Goal: Task Accomplishment & Management: Complete application form

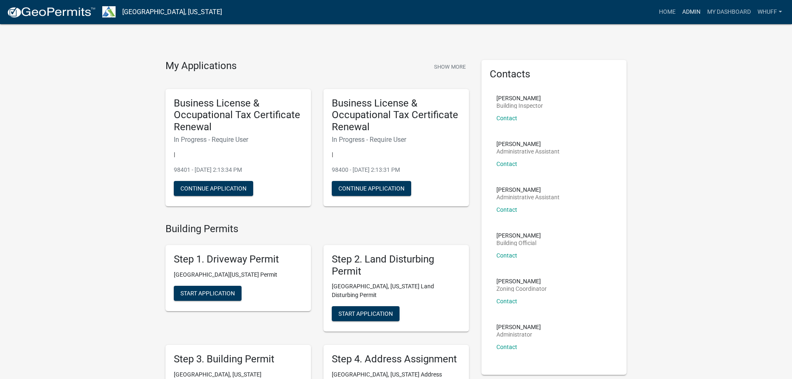
click at [687, 9] on link "Admin" at bounding box center [691, 12] width 25 height 16
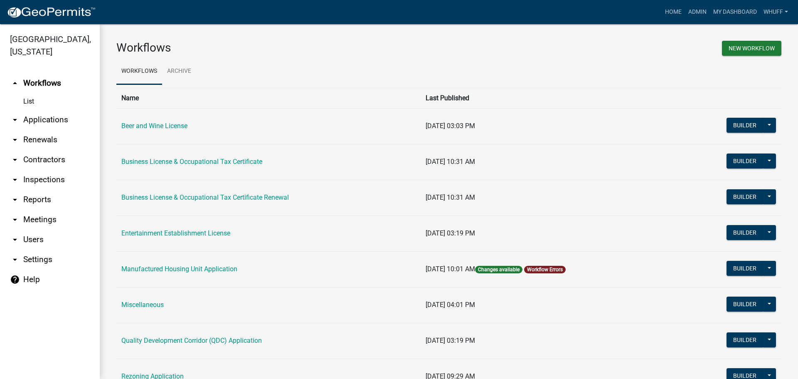
drag, startPoint x: 49, startPoint y: 106, endPoint x: 65, endPoint y: 109, distance: 16.5
click at [49, 110] on link "arrow_drop_down Applications" at bounding box center [50, 120] width 100 height 20
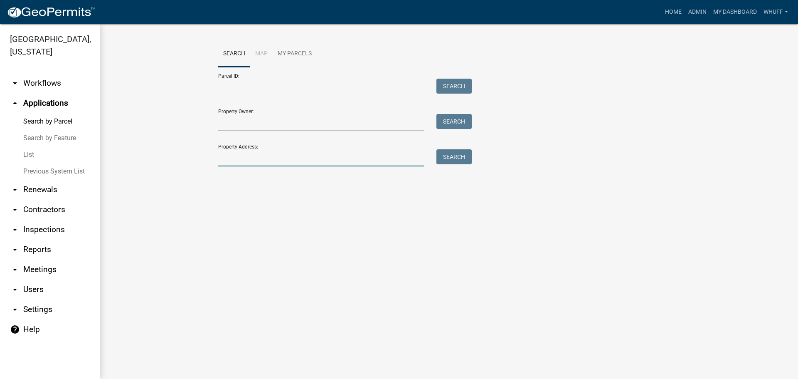
click at [281, 157] on input "Property Address:" at bounding box center [321, 157] width 206 height 17
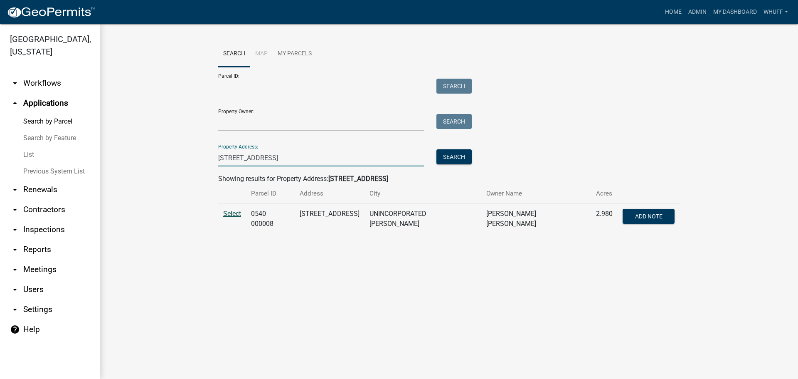
type input "[STREET_ADDRESS]"
click at [227, 214] on span "Select" at bounding box center [232, 213] width 18 height 8
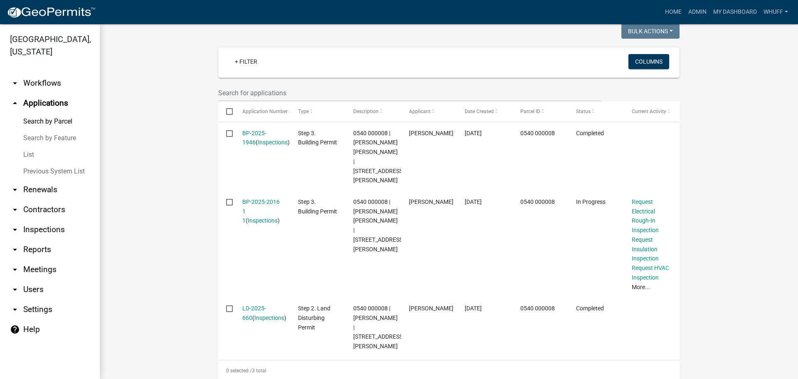
scroll to position [231, 0]
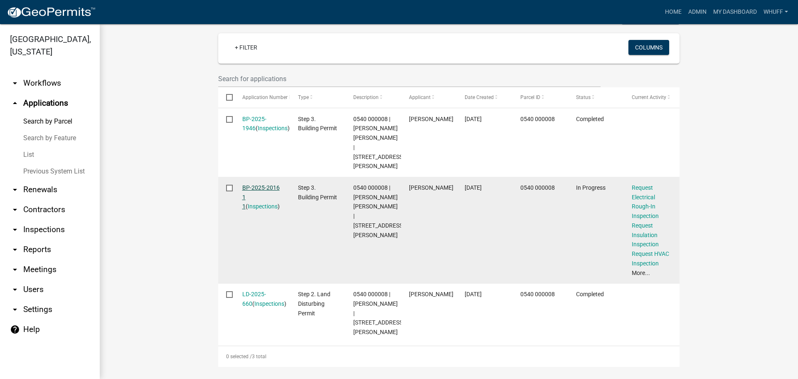
click at [252, 185] on link "BP-2025-2016 1 1" at bounding box center [260, 197] width 37 height 26
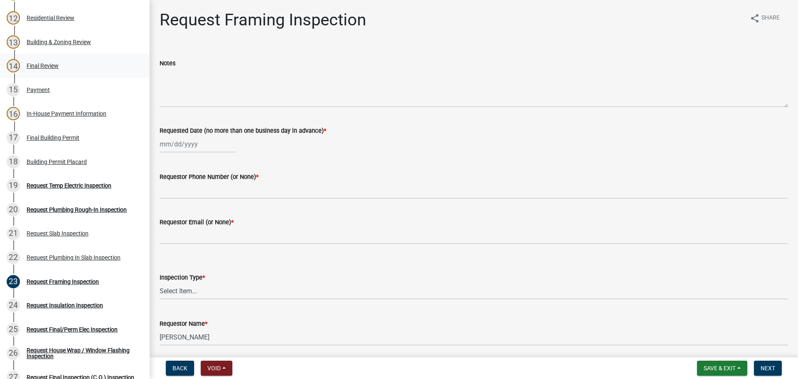
scroll to position [416, 0]
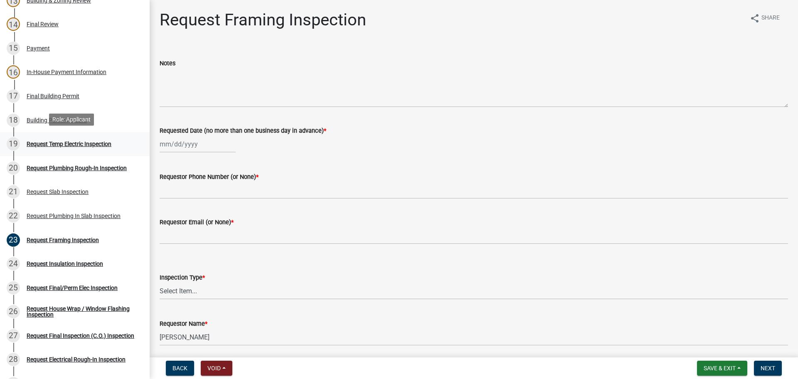
click at [77, 146] on div "19 Request Temp Electric Inspection" at bounding box center [72, 143] width 130 height 13
select select "8"
select select "2025"
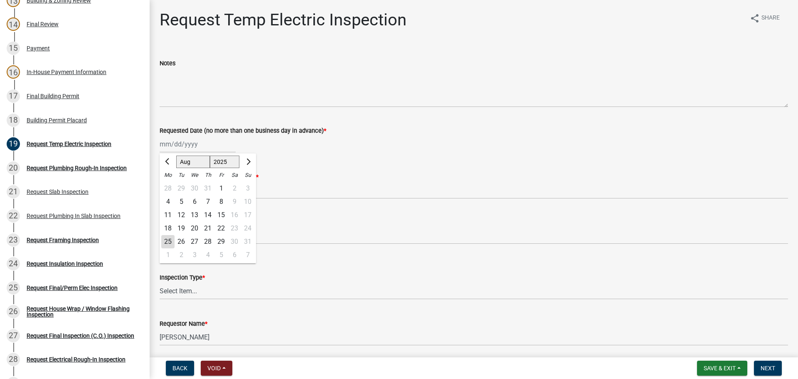
click at [183, 143] on div "[PERSON_NAME] Feb Mar Apr [PERSON_NAME][DATE] Oct Nov [DATE] 1526 1527 1528 152…" at bounding box center [198, 143] width 76 height 17
click at [166, 240] on div "25" at bounding box center [167, 241] width 13 height 13
type input "[DATE]"
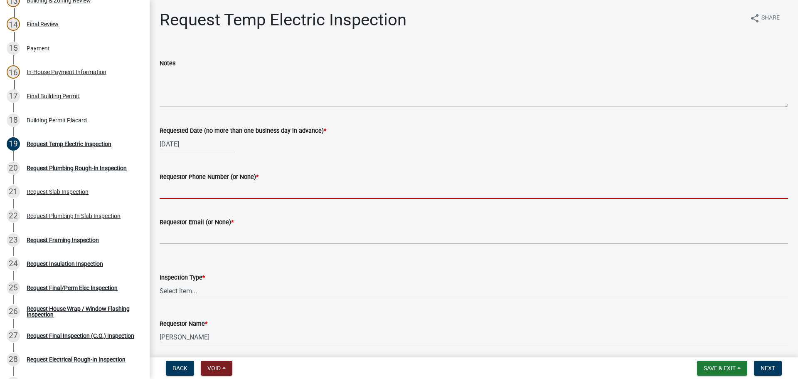
click at [183, 190] on input "Requestor Phone Number (or None) *" at bounding box center [474, 190] width 628 height 17
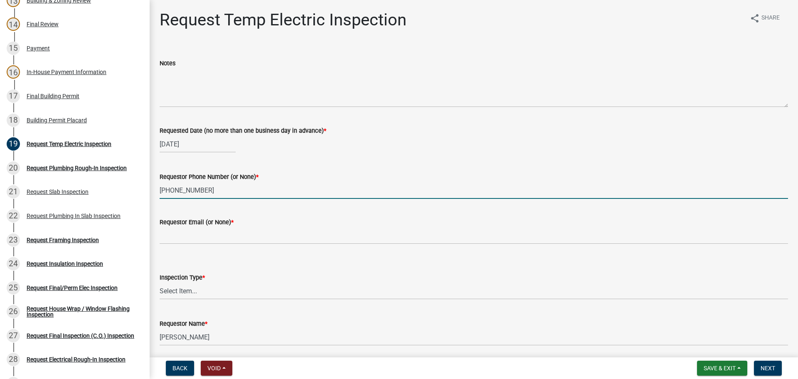
type input "[PHONE_NUMBER]"
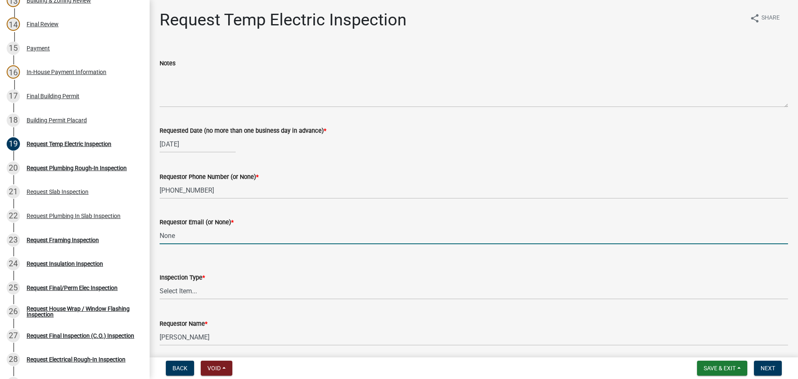
type input "None"
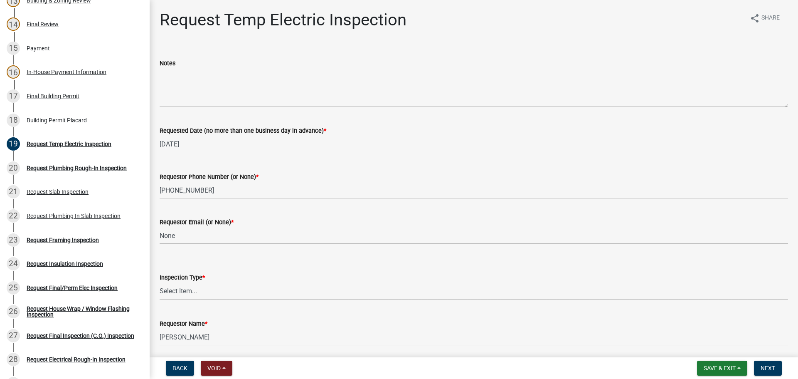
click at [200, 289] on select "Select Item... Temporary Electric Pole" at bounding box center [474, 290] width 628 height 17
click at [160, 282] on select "Select Item... Temporary Electric Pole" at bounding box center [474, 290] width 628 height 17
select select "37a94e4e-3e0f-49c8-a229-36fda2f22dd2"
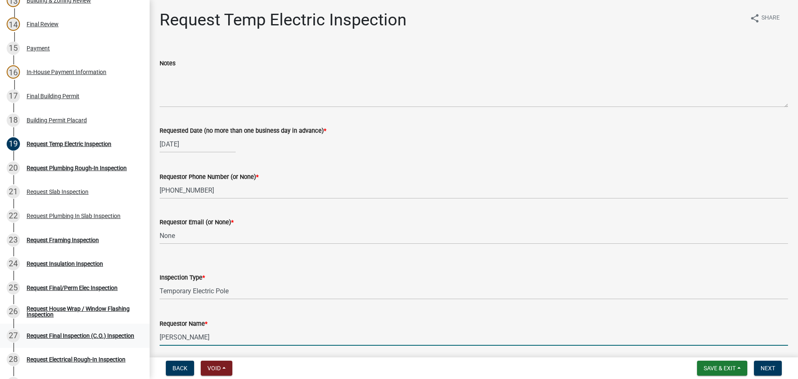
drag, startPoint x: 197, startPoint y: 339, endPoint x: 0, endPoint y: 334, distance: 196.7
click at [0, 334] on div "Step 3. Building Permit BP-2025-2016 Edit View Summary Notes Show emails 1 Intr…" at bounding box center [399, 189] width 798 height 379
type input "[PERSON_NAME]"
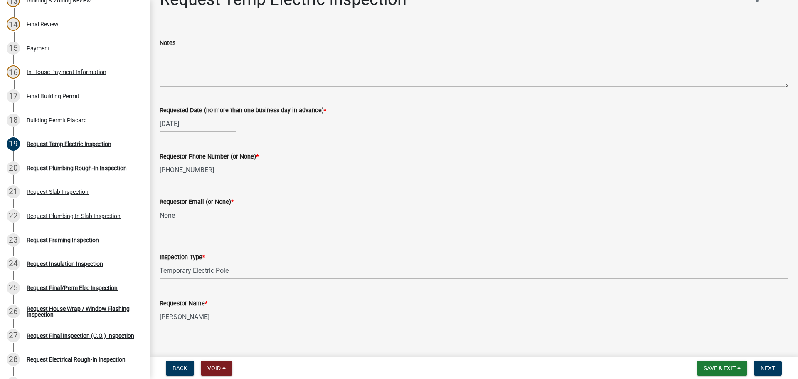
scroll to position [31, 0]
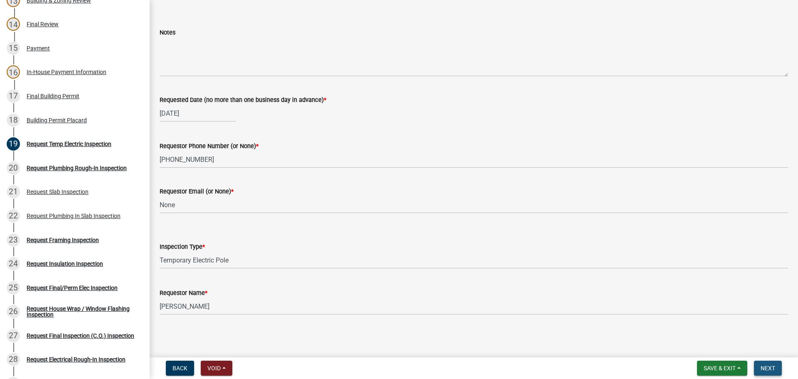
click at [767, 365] on span "Next" at bounding box center [768, 368] width 15 height 7
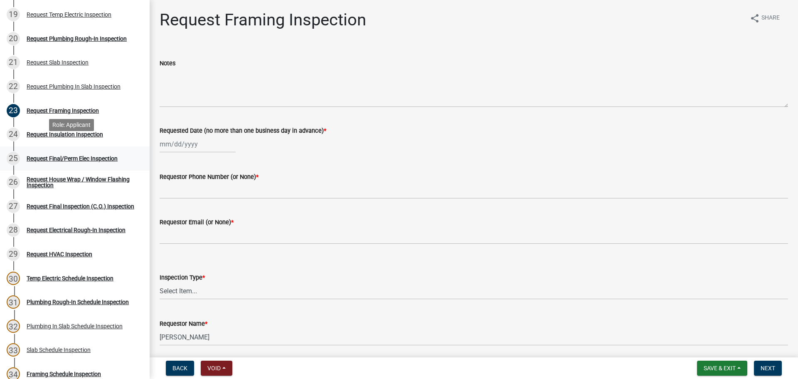
scroll to position [582, 0]
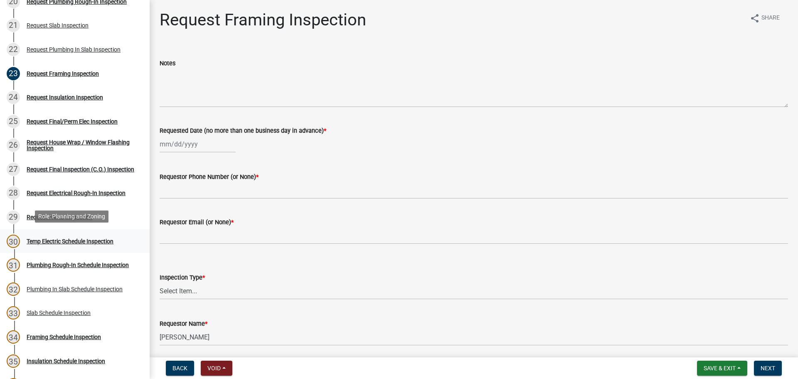
click at [72, 238] on div "Temp Electric Schedule Inspection" at bounding box center [70, 241] width 87 height 6
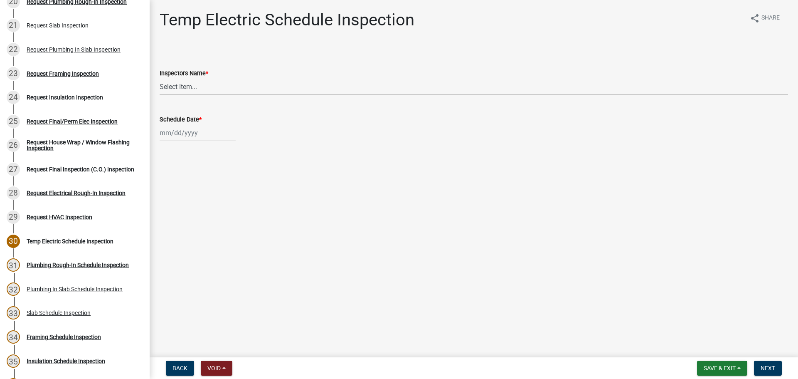
click at [189, 84] on select "Select Item... [PERSON_NAME] ([PERSON_NAME]) drichardson ([PERSON_NAME]) knorre…" at bounding box center [474, 86] width 628 height 17
select select "a5a5a9dc-14a5-4192-801a-4b6ec73e6000"
click at [160, 78] on select "Select Item... [PERSON_NAME] ([PERSON_NAME]) drichardson ([PERSON_NAME]) knorre…" at bounding box center [474, 86] width 628 height 17
select select "8"
select select "2025"
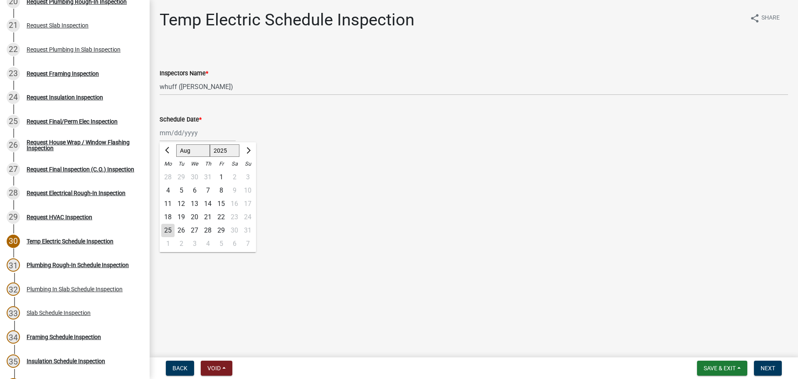
click at [183, 133] on div "[PERSON_NAME] Feb Mar Apr [PERSON_NAME][DATE] Oct Nov [DATE] 1526 1527 1528 152…" at bounding box center [198, 132] width 76 height 17
click at [168, 229] on div "25" at bounding box center [167, 230] width 13 height 13
type input "[DATE]"
click at [442, 264] on main "Temp Electric Schedule Inspection share Share Inspectors Name * Select Item... …" at bounding box center [474, 177] width 648 height 354
click at [563, 249] on main "Temp Electric Schedule Inspection share Share Inspectors Name * Select Item... …" at bounding box center [474, 177] width 648 height 354
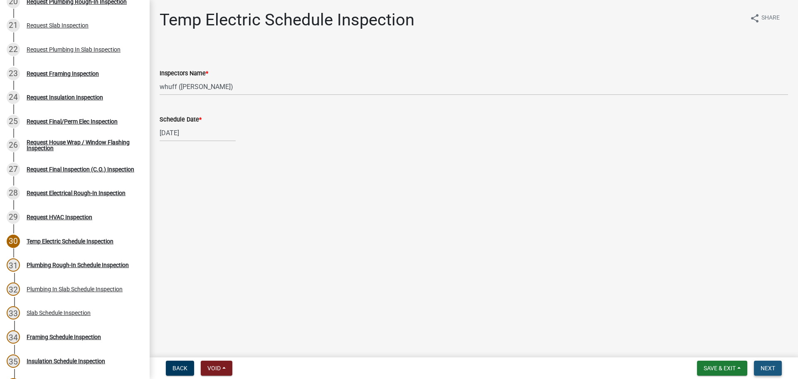
click at [766, 369] on span "Next" at bounding box center [768, 368] width 15 height 7
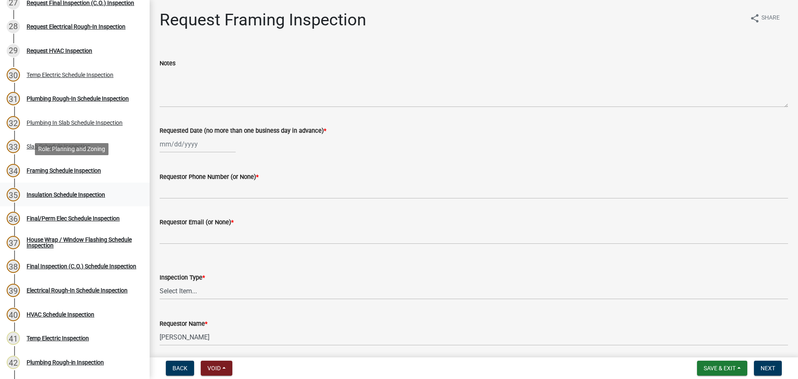
scroll to position [790, 0]
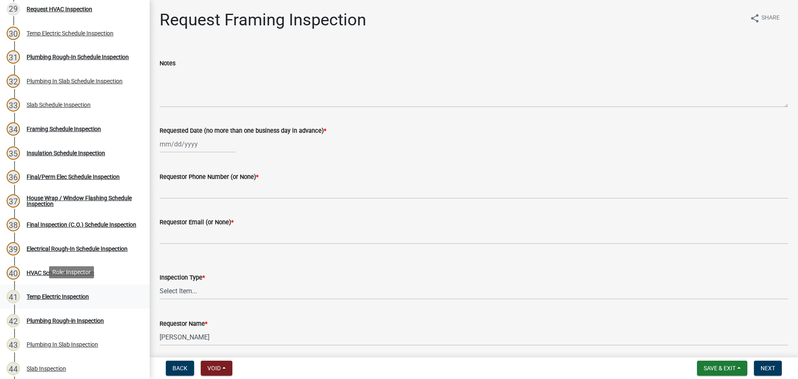
click at [53, 294] on div "Temp Electric Inspection" at bounding box center [58, 296] width 62 height 6
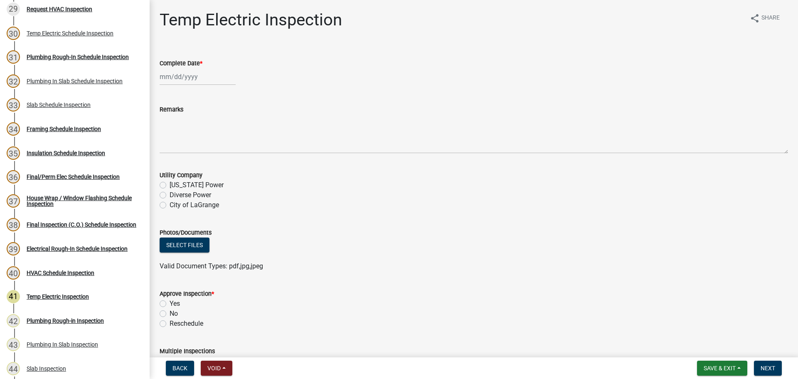
click at [187, 75] on div at bounding box center [198, 76] width 76 height 17
select select "8"
select select "2025"
click at [166, 170] on div "25" at bounding box center [167, 173] width 13 height 13
type input "[DATE]"
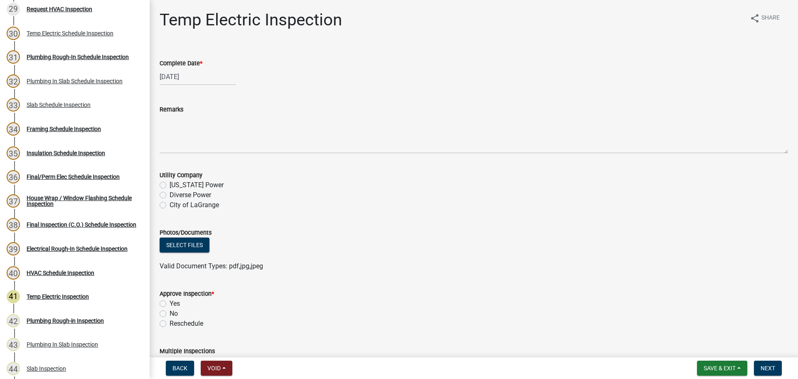
click at [180, 196] on label "Diverse Power" at bounding box center [191, 195] width 42 height 10
click at [175, 195] on input "Diverse Power" at bounding box center [172, 192] width 5 height 5
radio input "true"
click at [171, 305] on label "Yes" at bounding box center [175, 303] width 10 height 10
click at [171, 304] on input "Yes" at bounding box center [172, 300] width 5 height 5
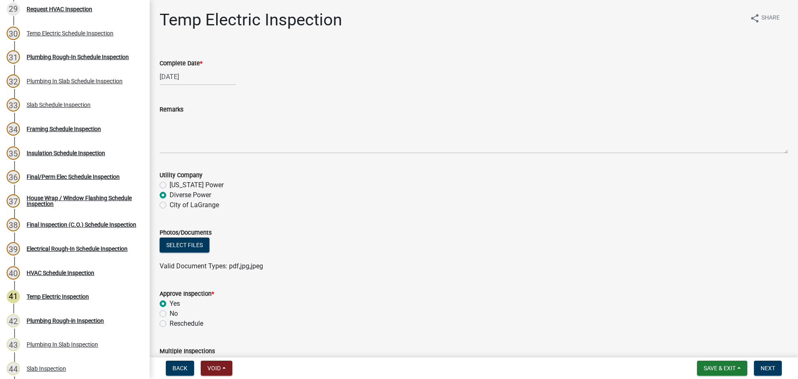
radio input "true"
drag, startPoint x: 477, startPoint y: 292, endPoint x: 675, endPoint y: 296, distance: 197.9
click at [494, 292] on div "Approve Inspection *" at bounding box center [474, 293] width 628 height 10
click at [684, 294] on div "Approve Inspection *" at bounding box center [474, 293] width 628 height 10
click at [767, 369] on span "Next" at bounding box center [768, 368] width 15 height 7
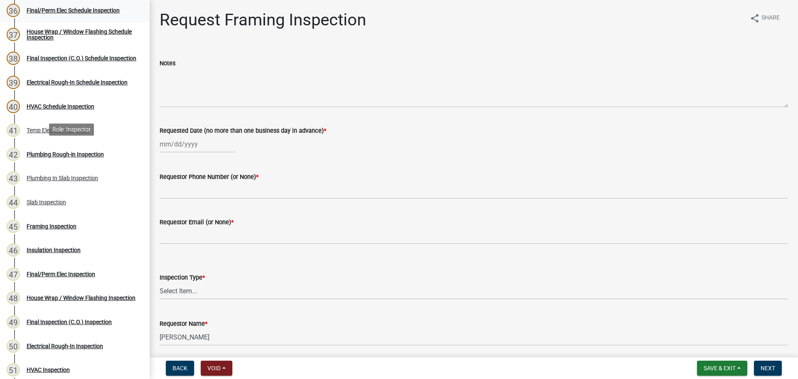
scroll to position [1059, 0]
